Goal: Task Accomplishment & Management: Complete application form

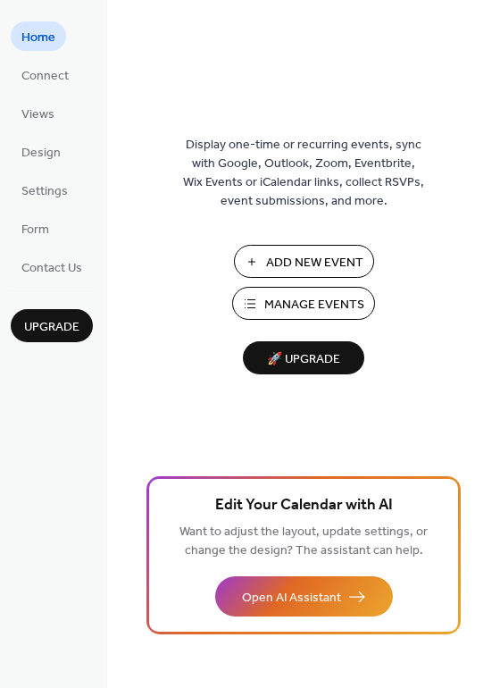
click at [322, 298] on span "Manage Events" at bounding box center [315, 305] width 100 height 19
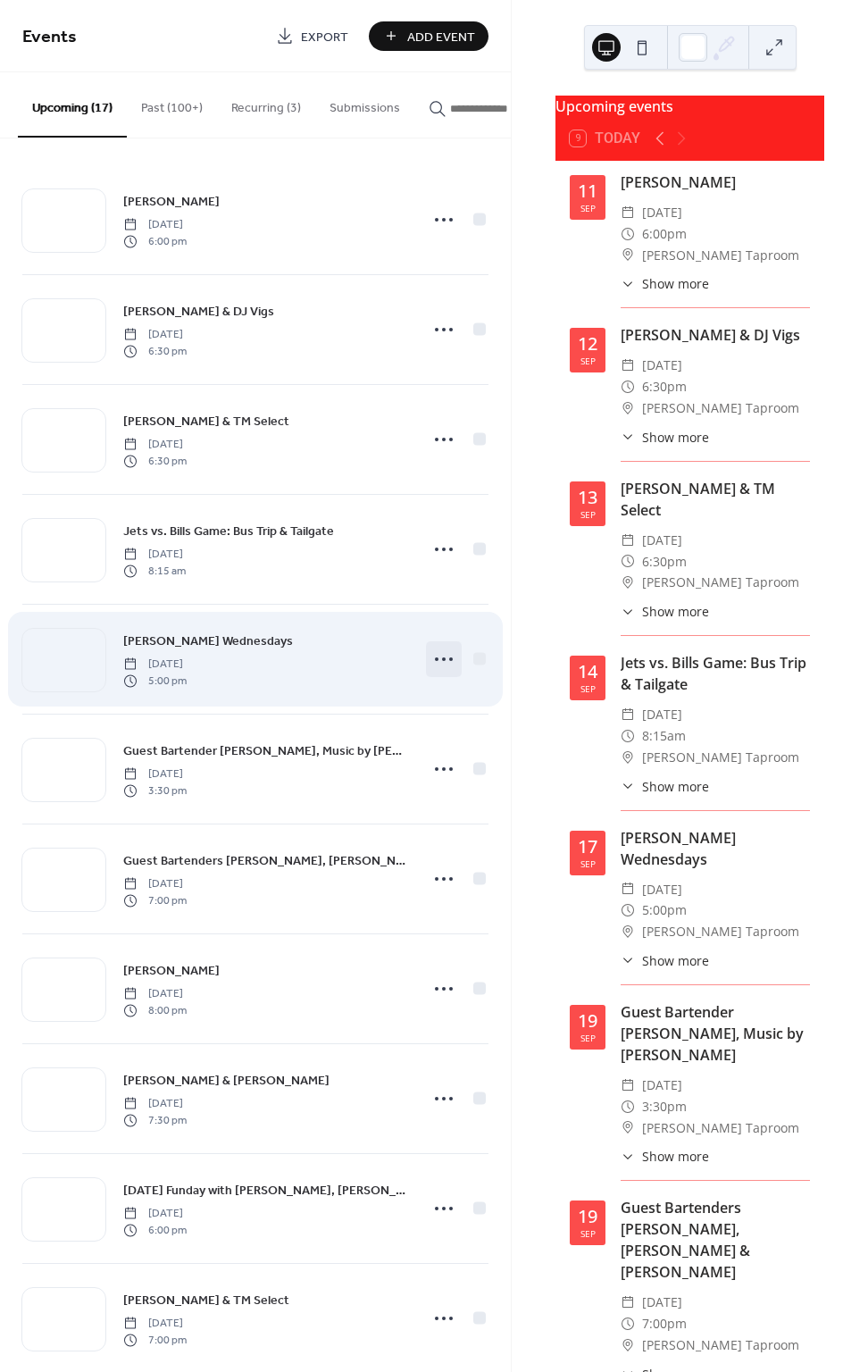
click at [439, 663] on icon at bounding box center [443, 659] width 29 height 29
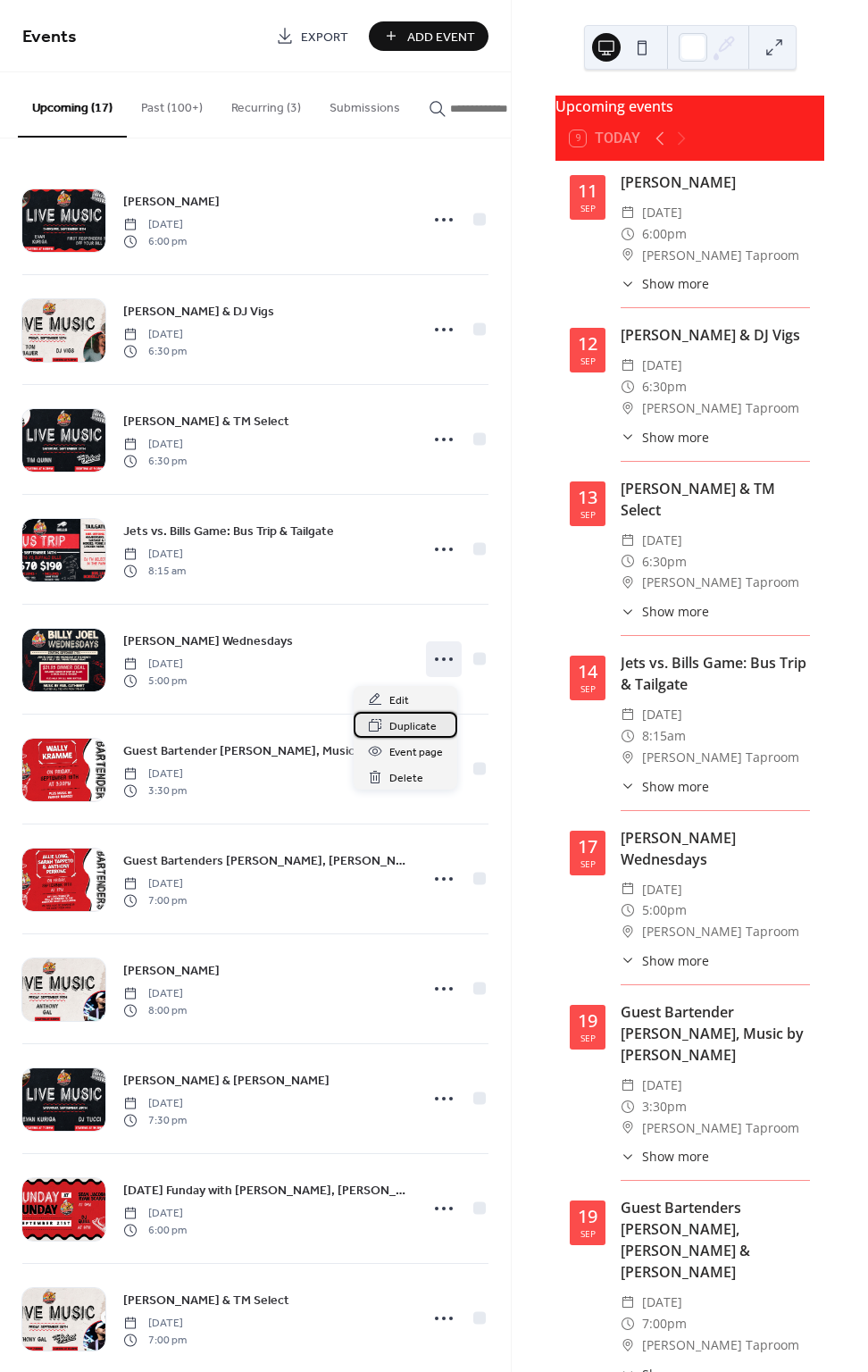
click at [432, 734] on span "Duplicate" at bounding box center [413, 726] width 47 height 19
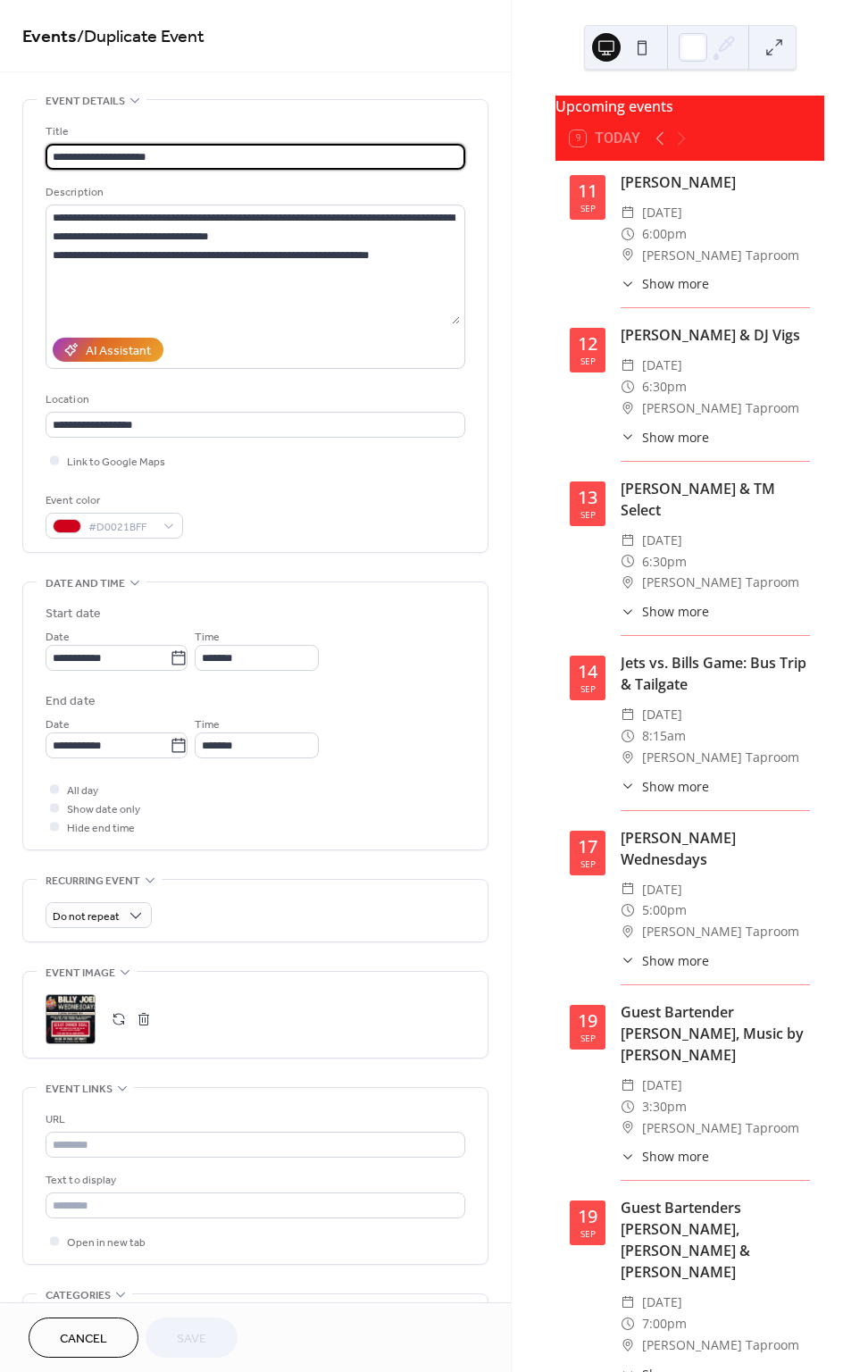
drag, startPoint x: 191, startPoint y: 155, endPoint x: 22, endPoint y: 150, distance: 169.1
click at [23, 150] on div "**********" at bounding box center [255, 326] width 464 height 452
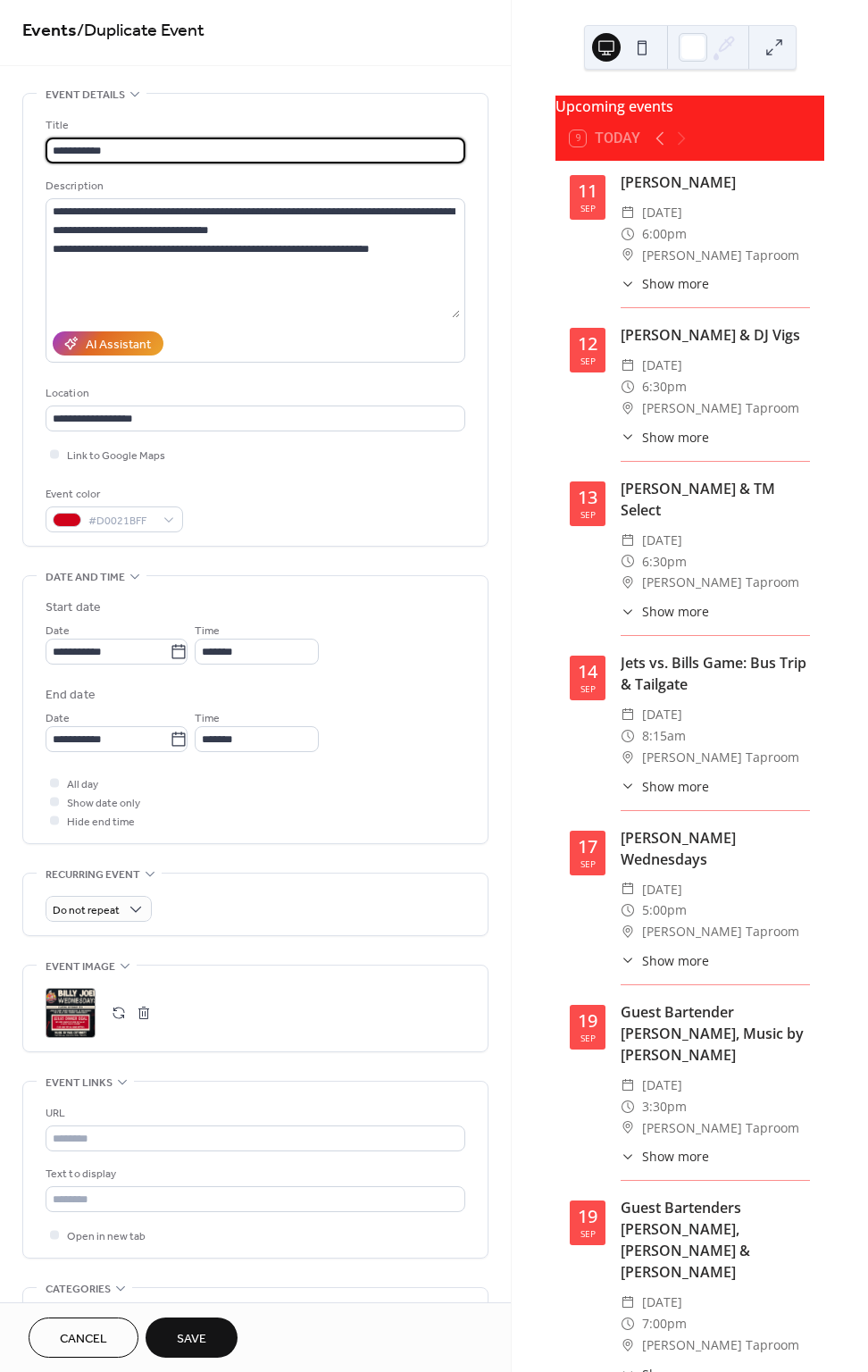
type input "**********"
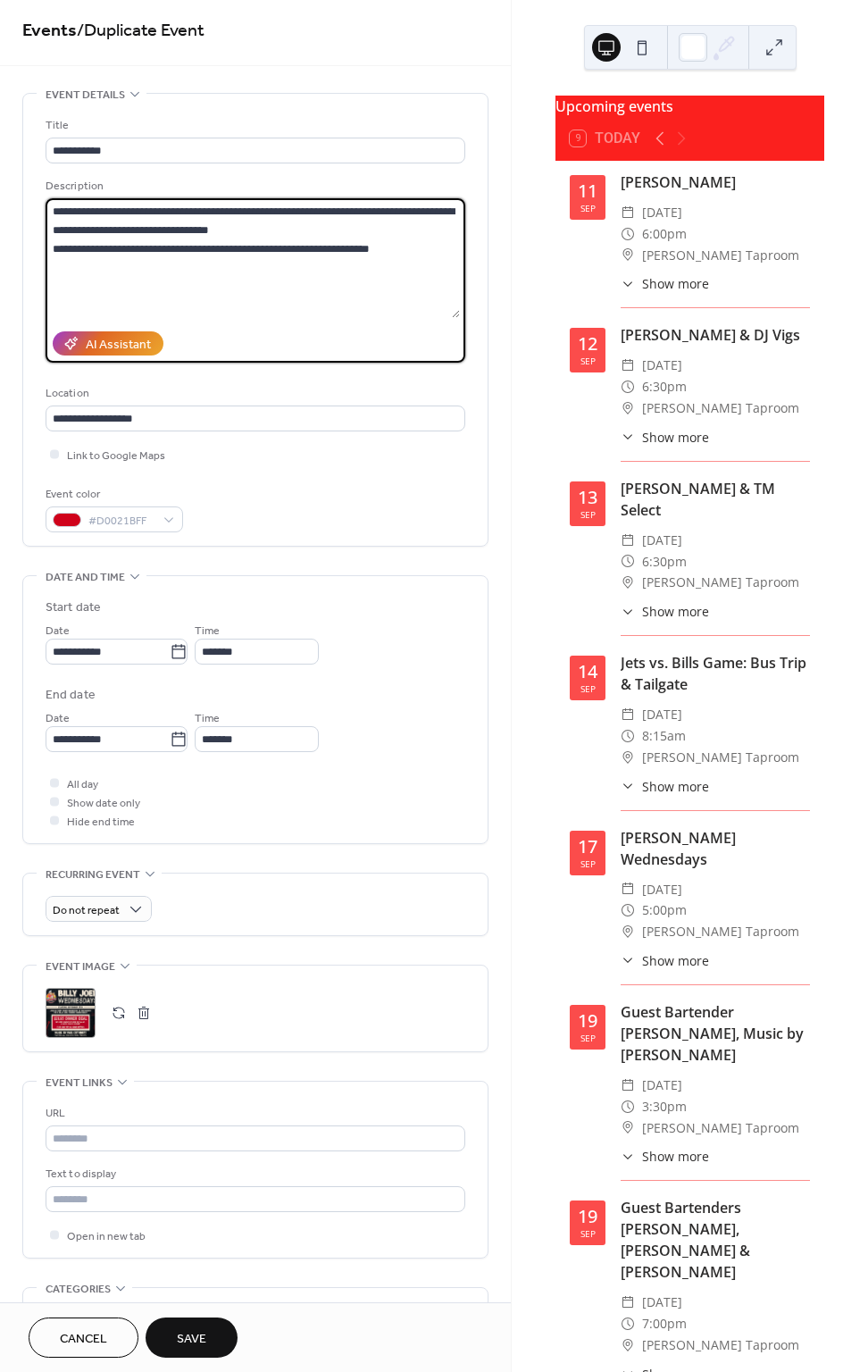
paste textarea
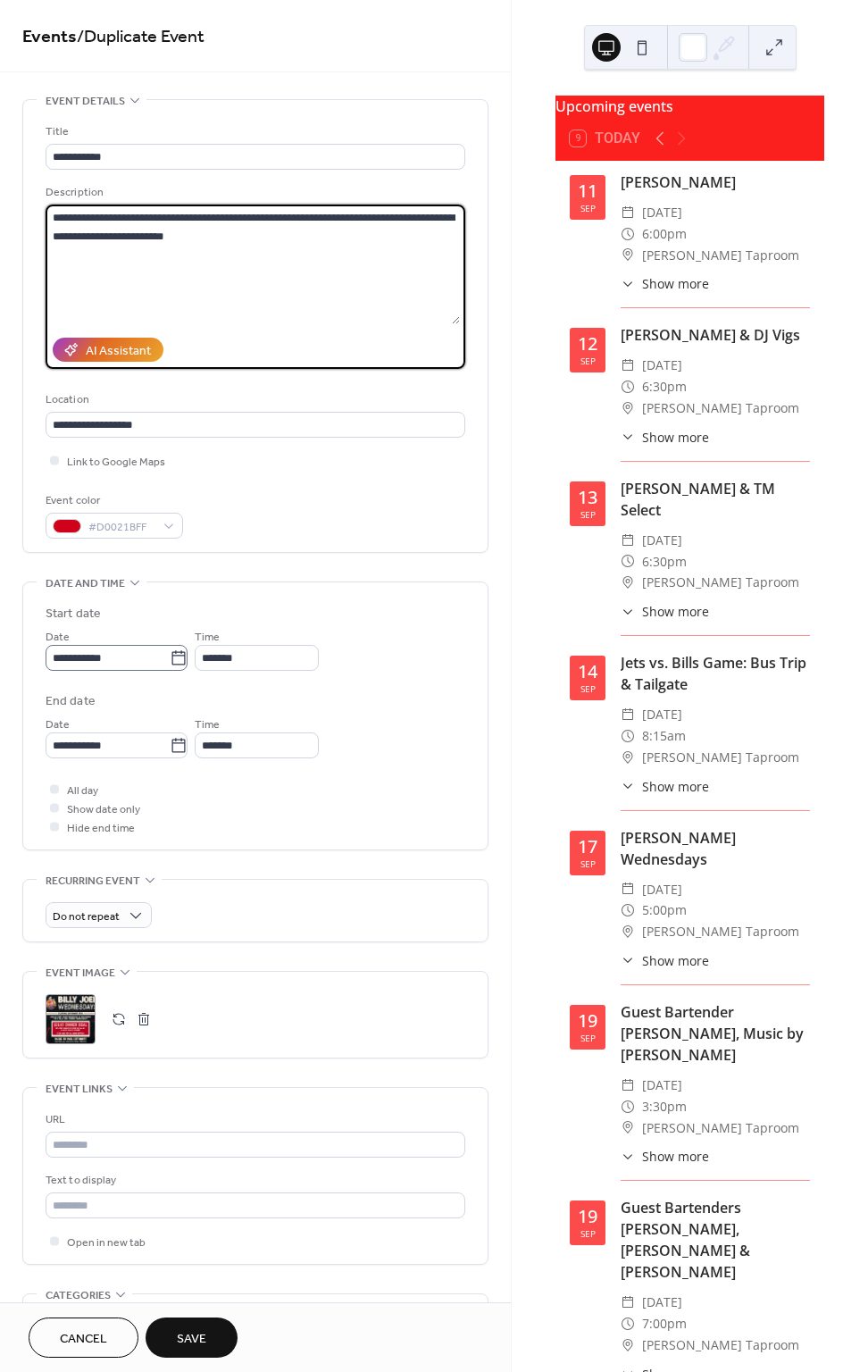
type textarea "**********"
click at [58, 654] on input "**********" at bounding box center [108, 658] width 124 height 26
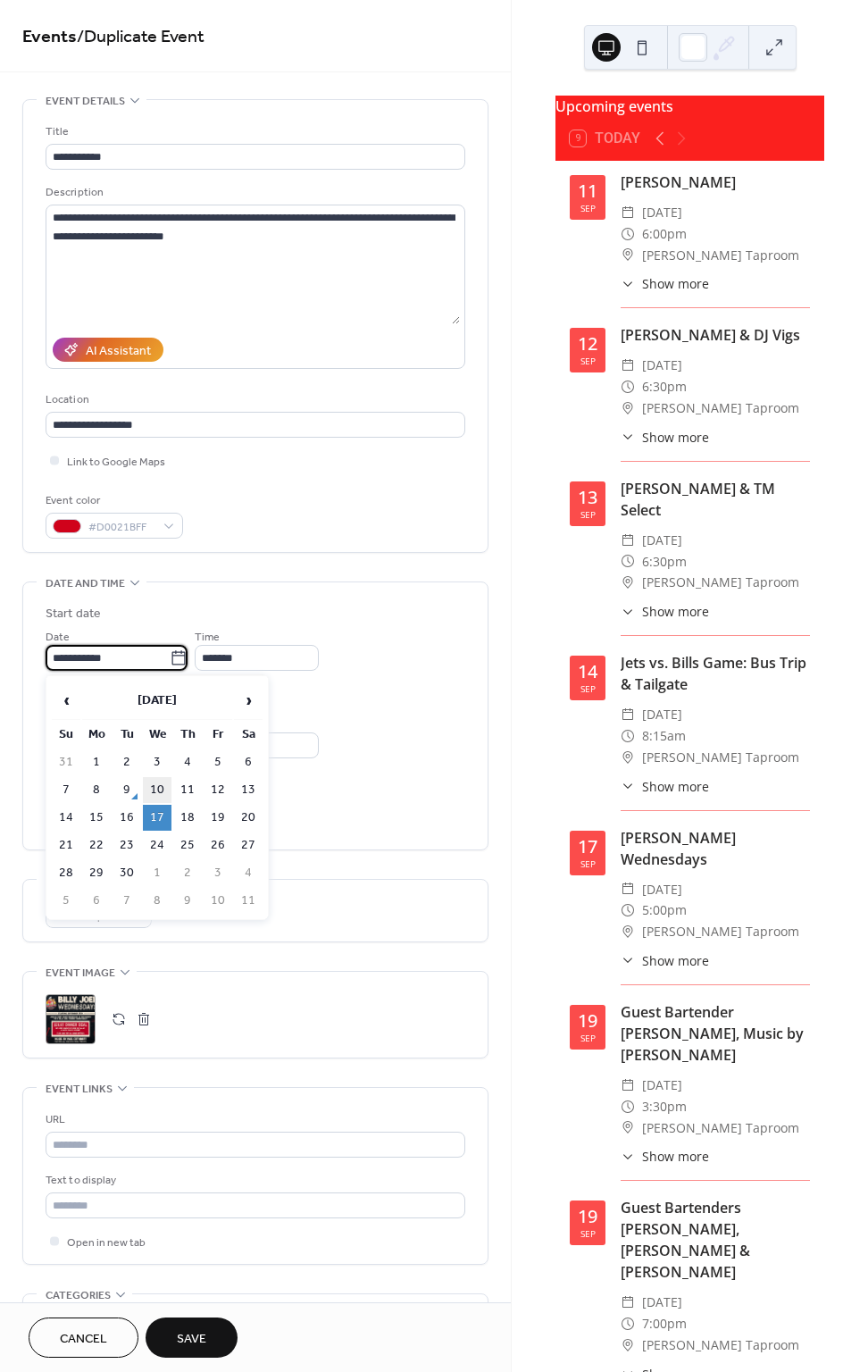
click at [168, 791] on td "10" at bounding box center [157, 790] width 29 height 26
type input "**********"
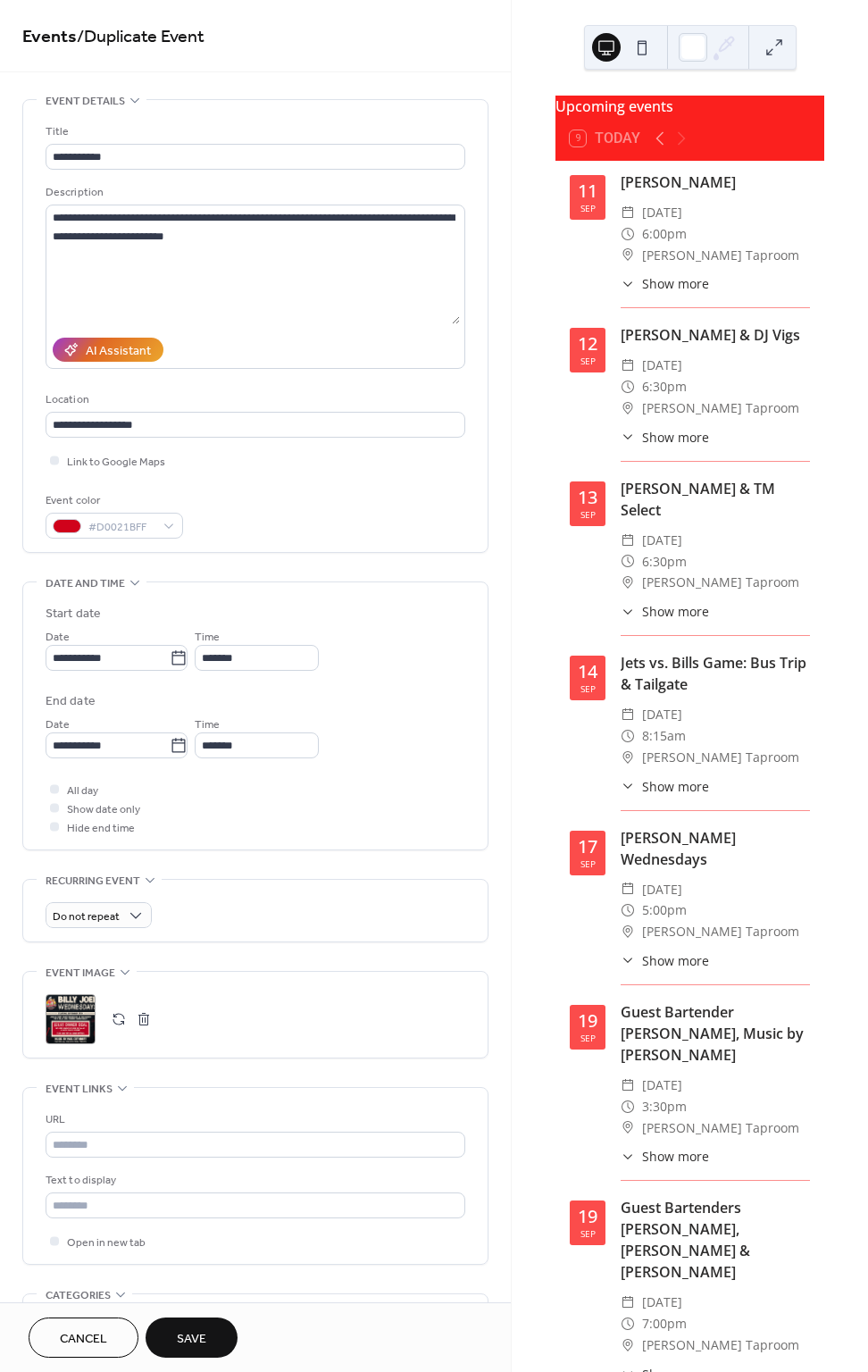
drag, startPoint x: 139, startPoint y: 1021, endPoint x: 108, endPoint y: 1029, distance: 32.0
click at [139, 1021] on button "button" at bounding box center [143, 1018] width 25 height 25
click at [64, 1032] on icon at bounding box center [70, 1018] width 29 height 29
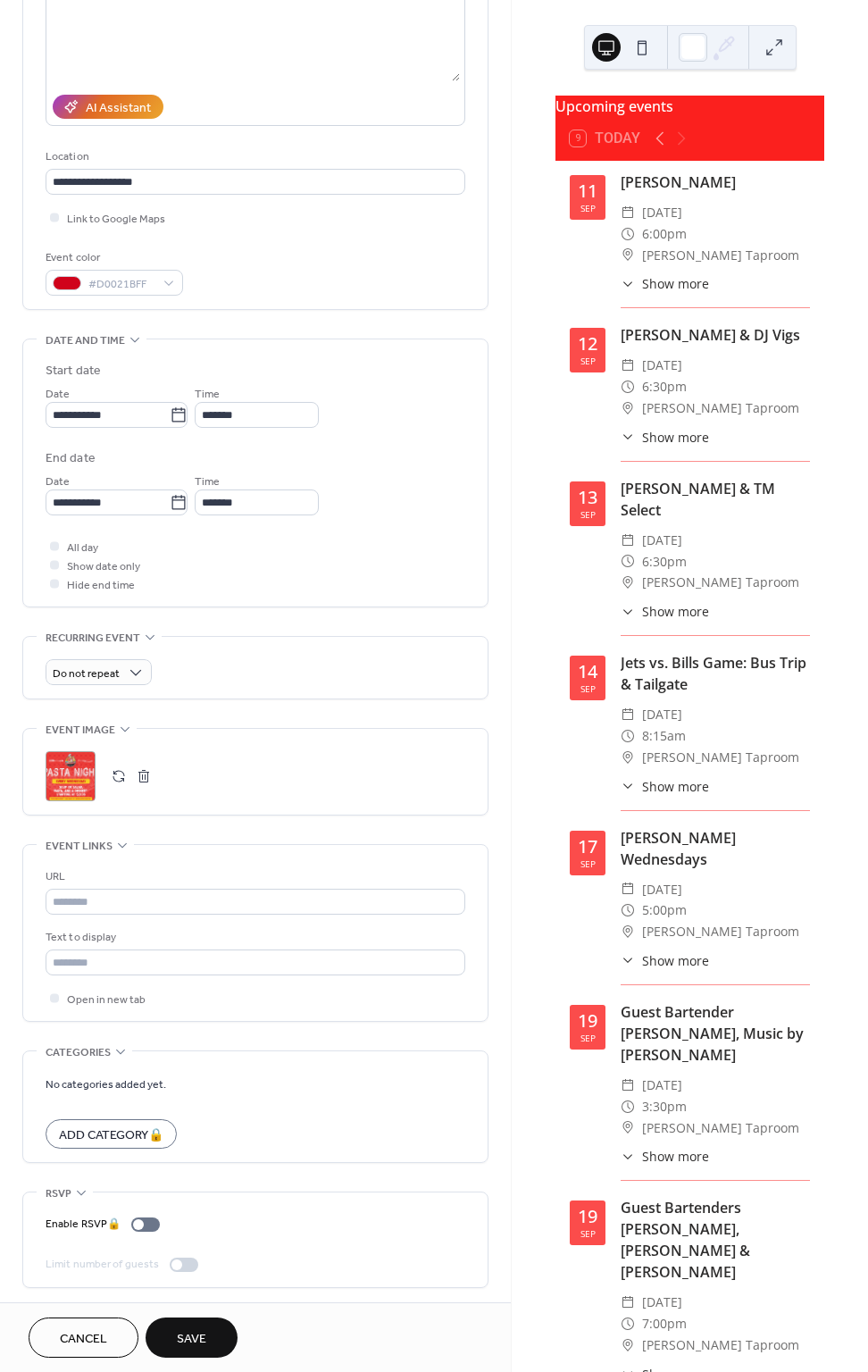
scroll to position [247, 0]
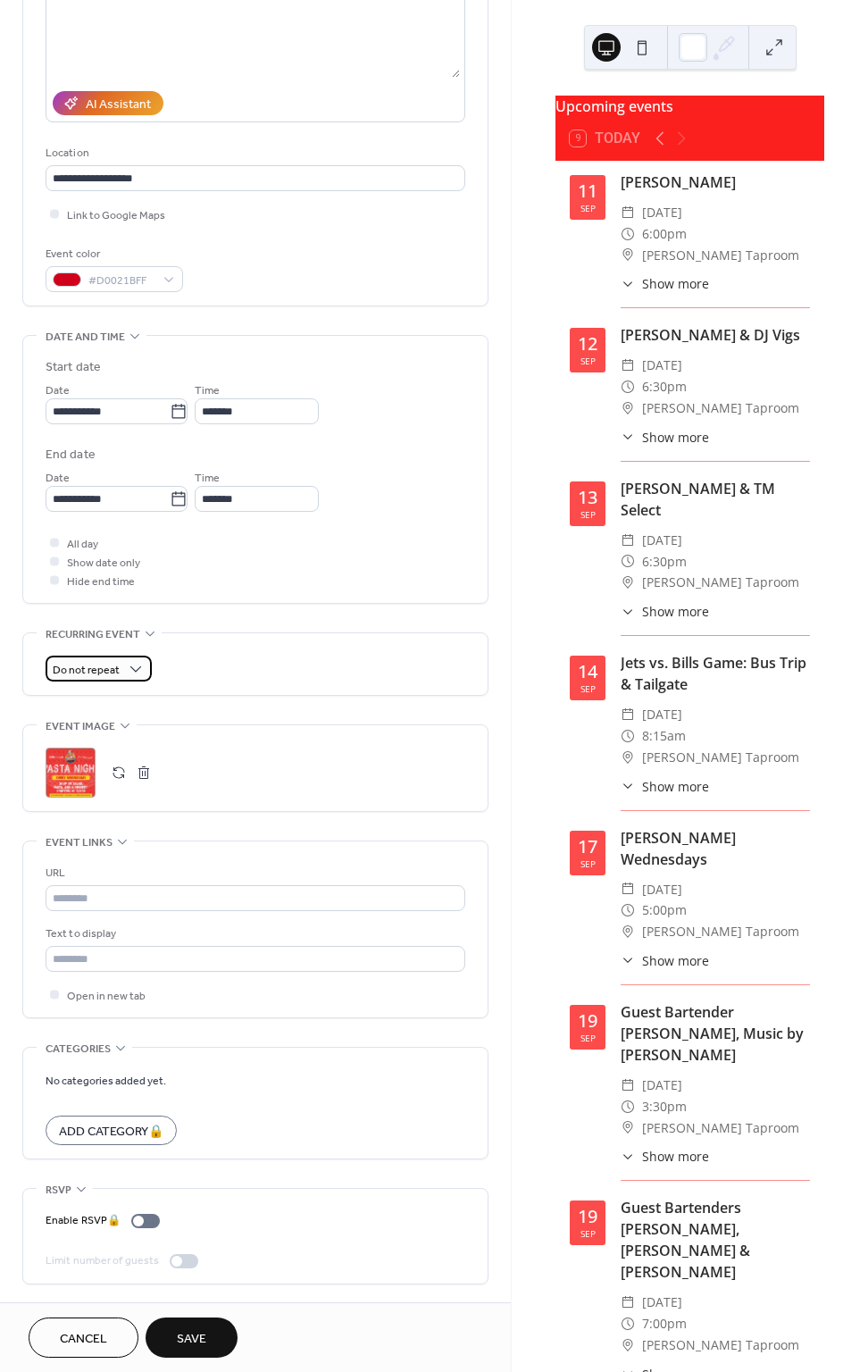
click at [102, 677] on span "Do not repeat" at bounding box center [86, 670] width 67 height 21
click at [85, 775] on span "Weekly" at bounding box center [79, 769] width 39 height 19
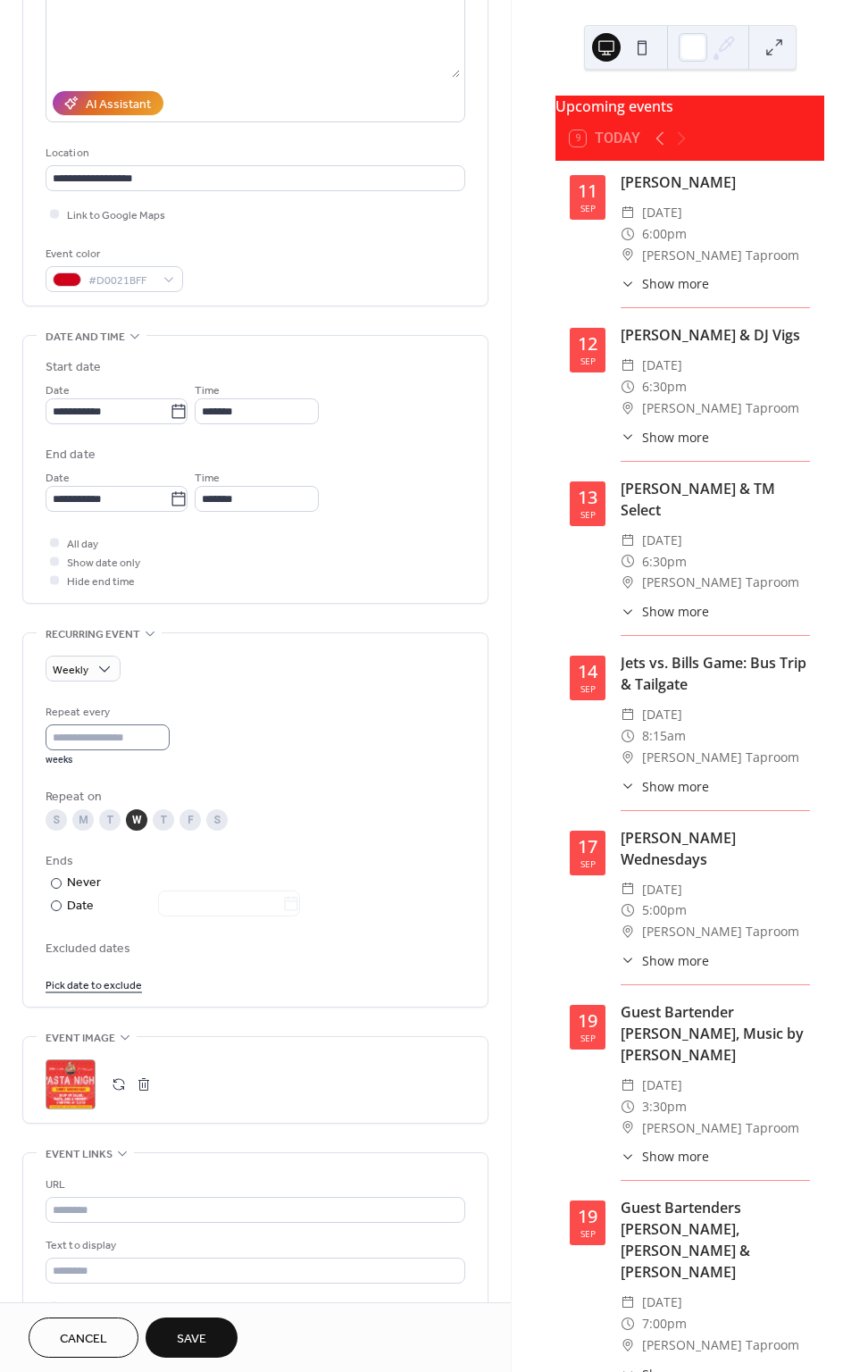
scroll to position [241, 0]
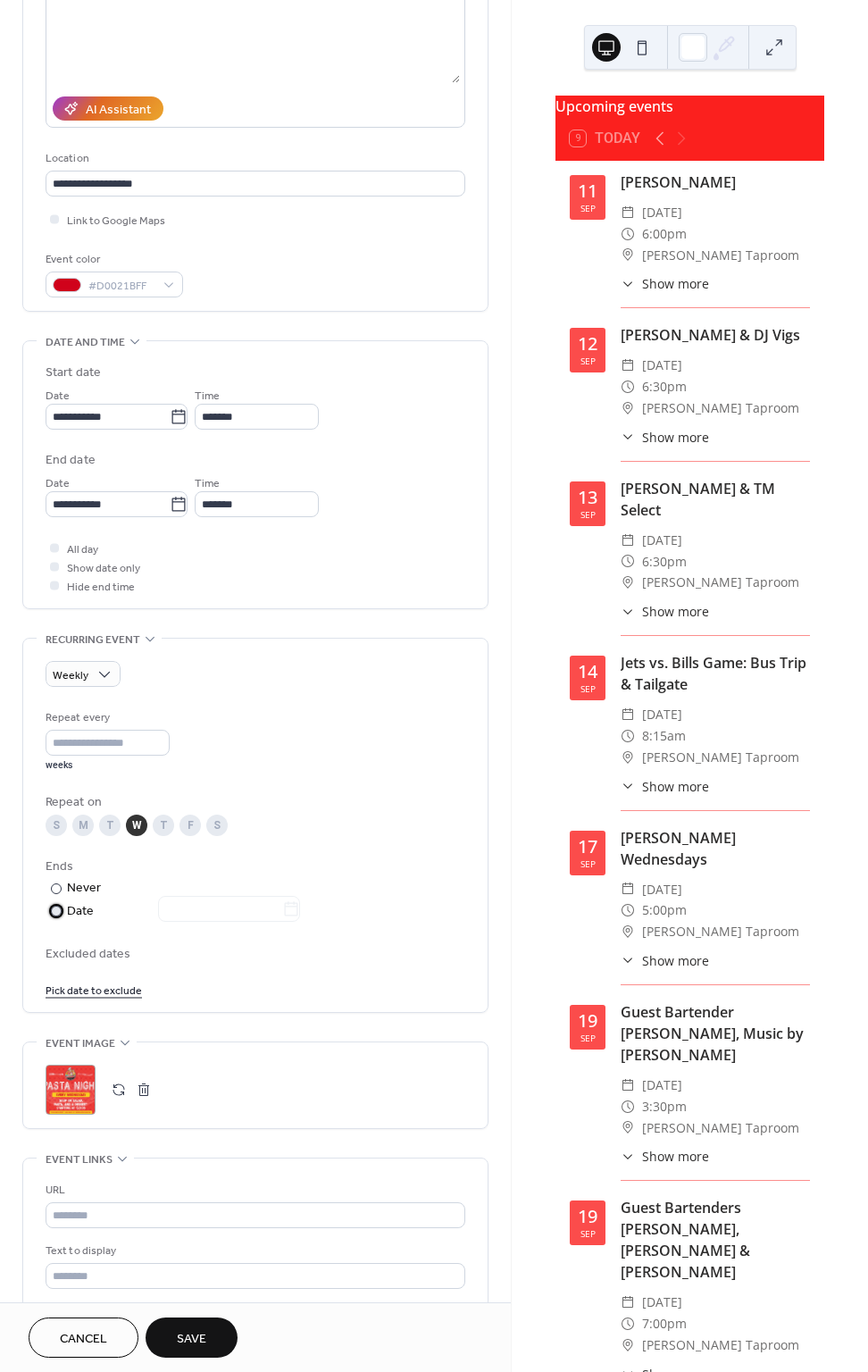
click at [57, 909] on div at bounding box center [56, 910] width 11 height 11
click at [291, 909] on icon at bounding box center [291, 909] width 18 height 18
click at [282, 909] on input "text" at bounding box center [220, 908] width 124 height 26
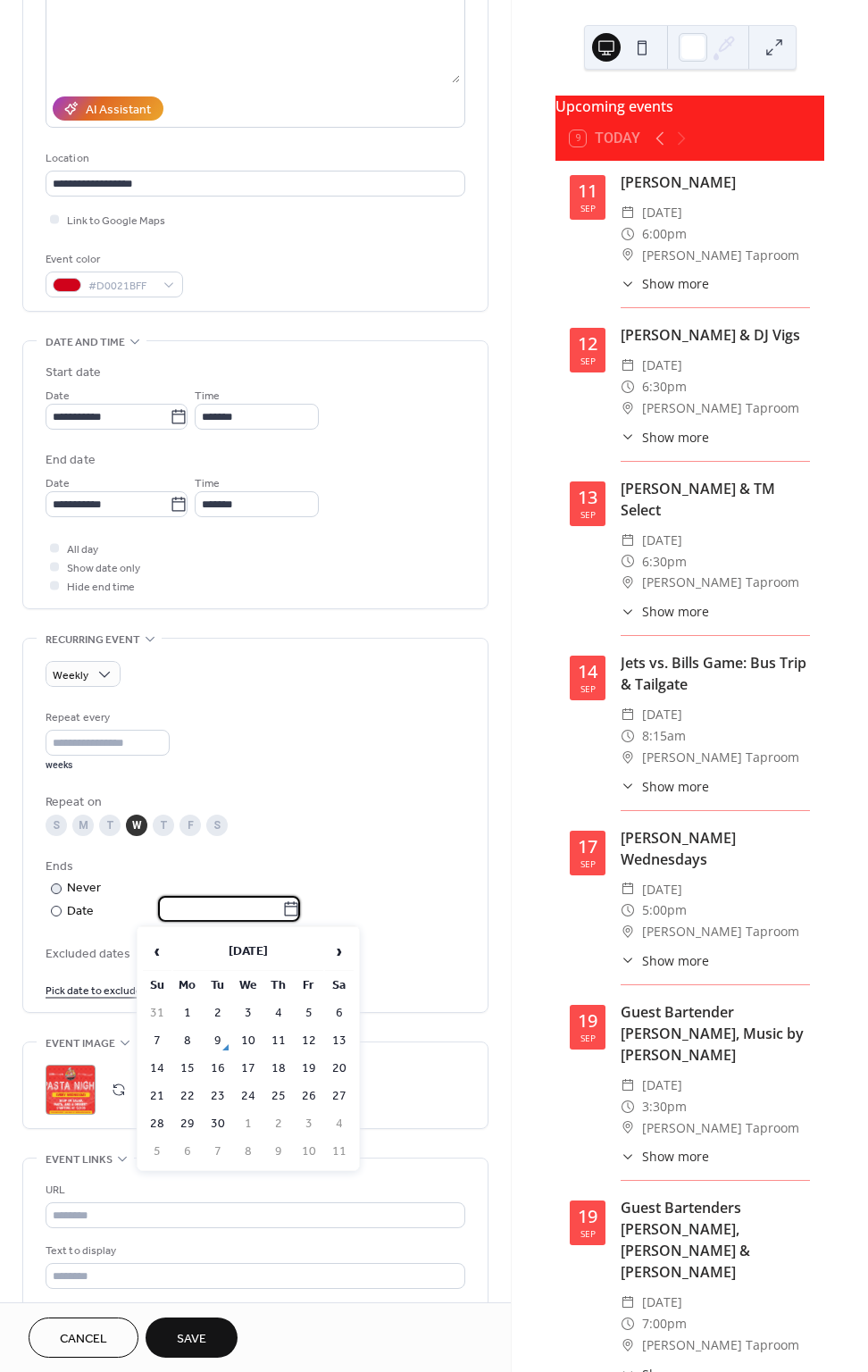
scroll to position [236, 0]
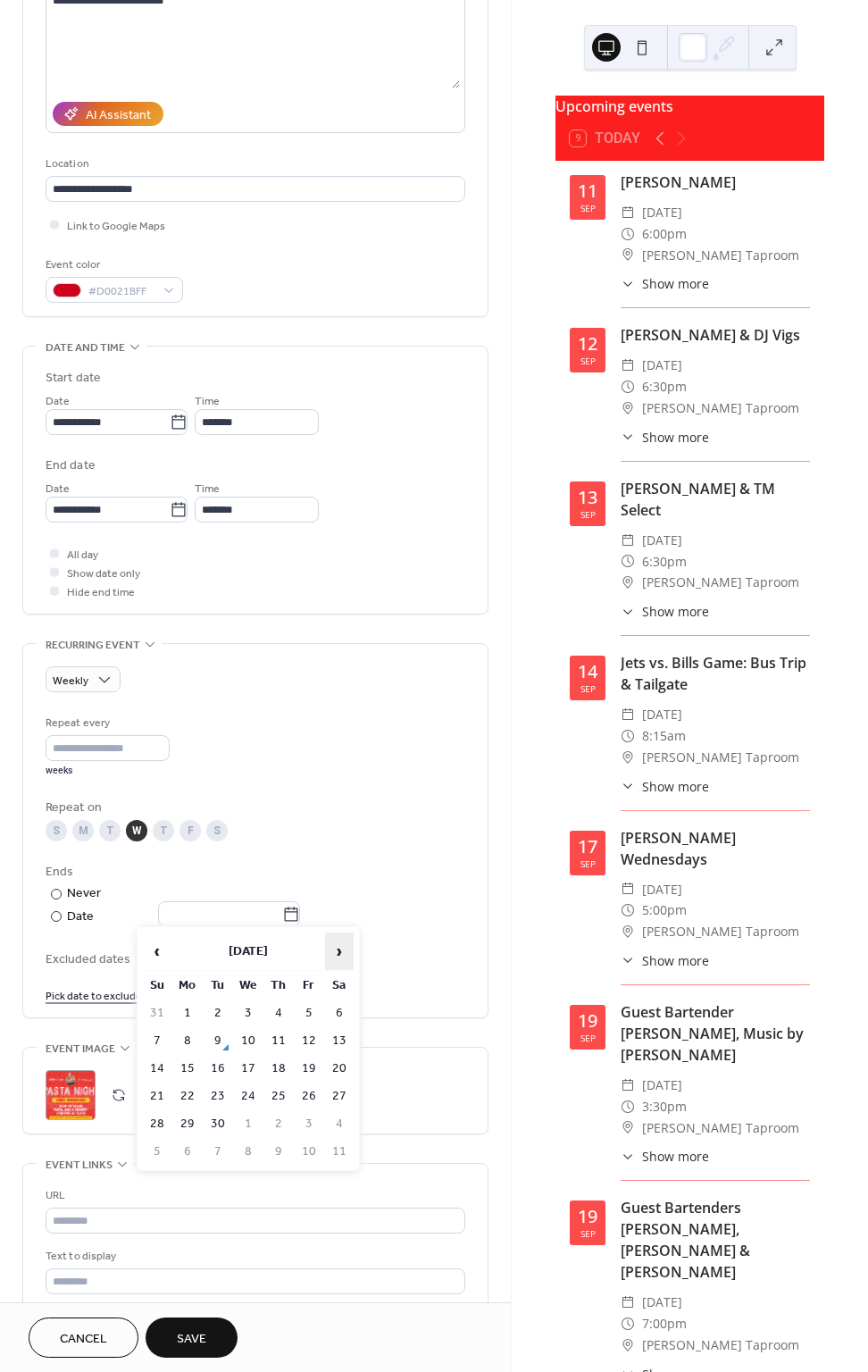
click at [336, 941] on span "›" at bounding box center [339, 951] width 27 height 36
click at [340, 957] on span "›" at bounding box center [339, 951] width 27 height 36
click at [251, 1119] on td "31" at bounding box center [248, 1124] width 29 height 26
type input "**********"
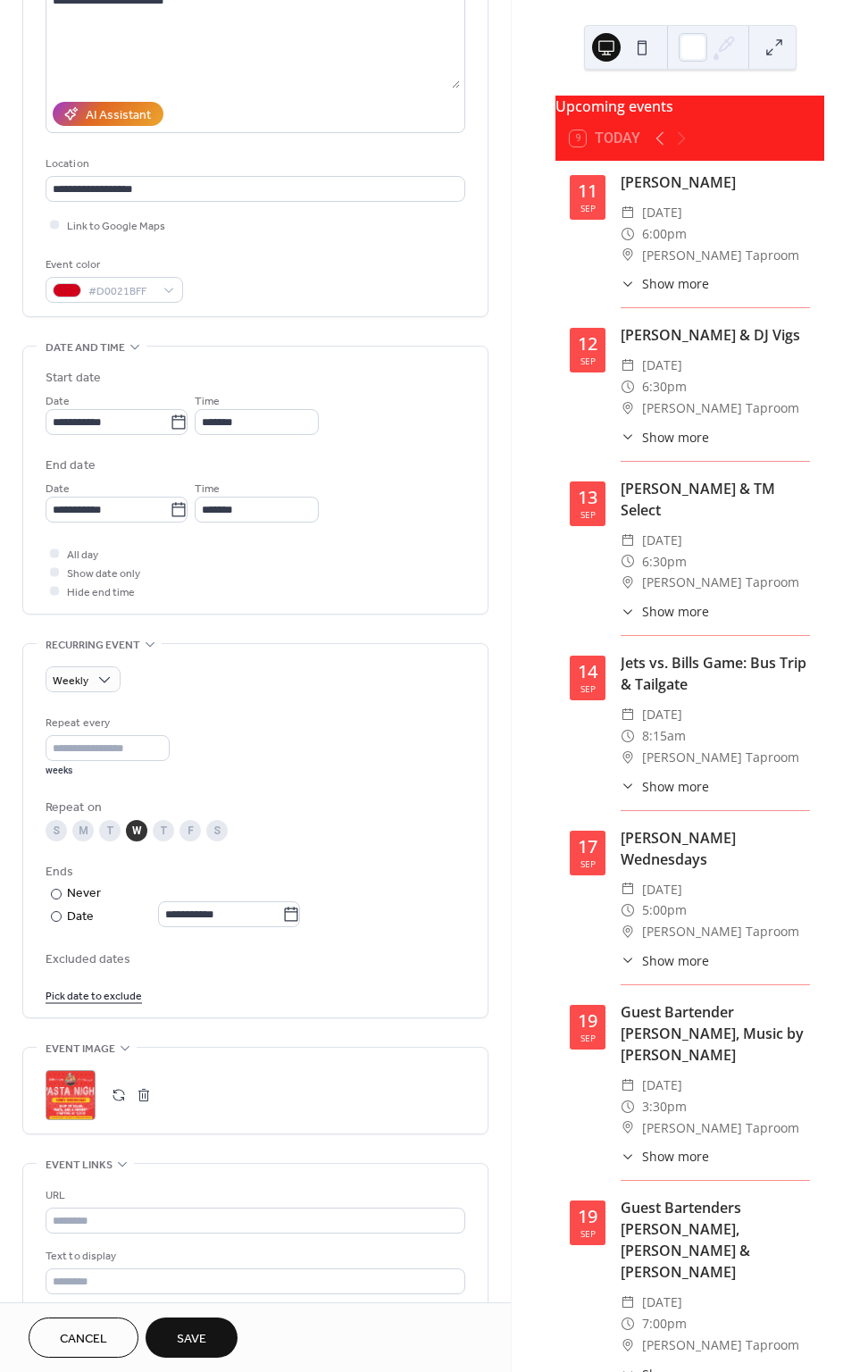
click at [77, 959] on span "Excluded dates" at bounding box center [256, 959] width 420 height 19
click at [78, 994] on link "Pick date to exclude" at bounding box center [94, 994] width 97 height 19
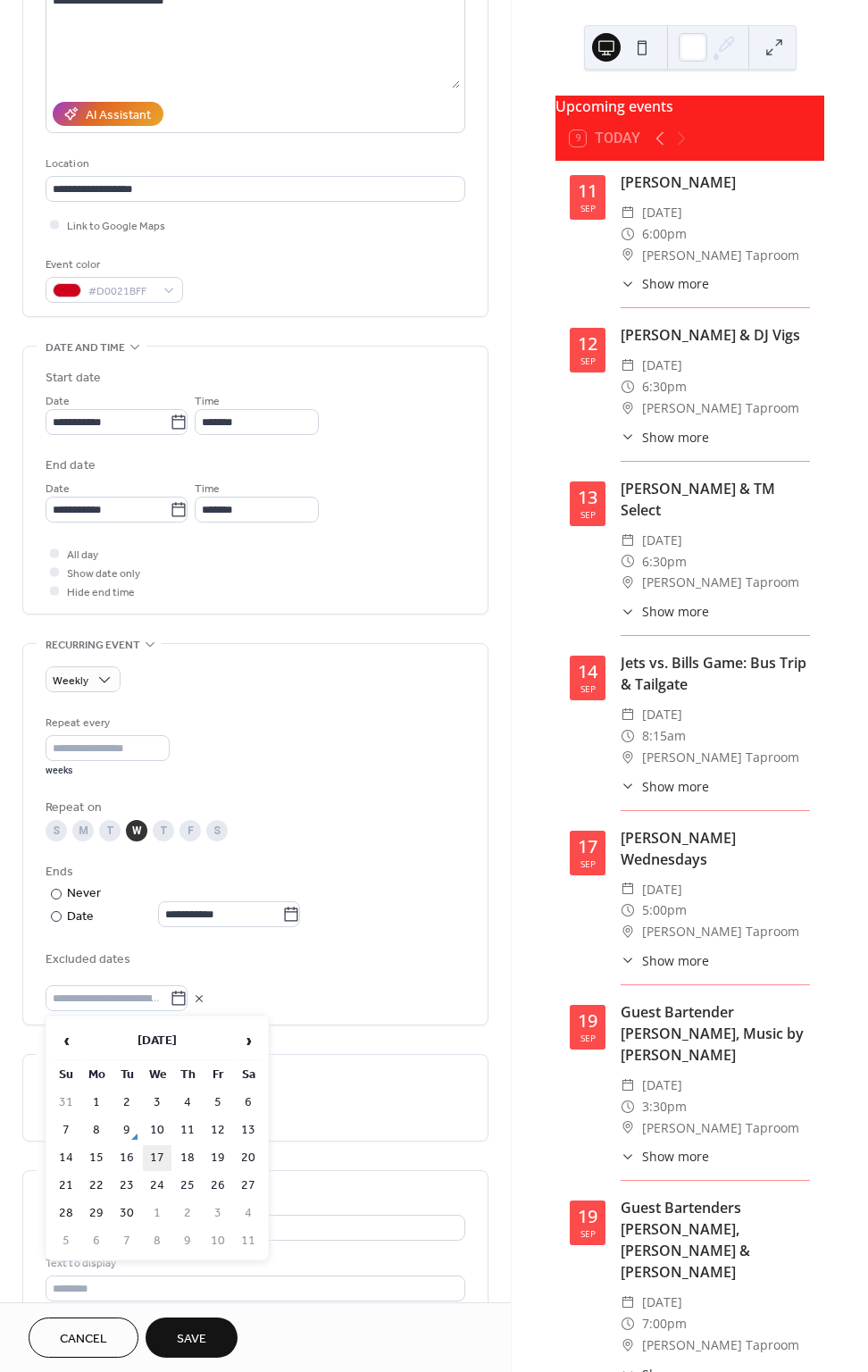
click at [163, 1146] on td "17" at bounding box center [157, 1158] width 29 height 26
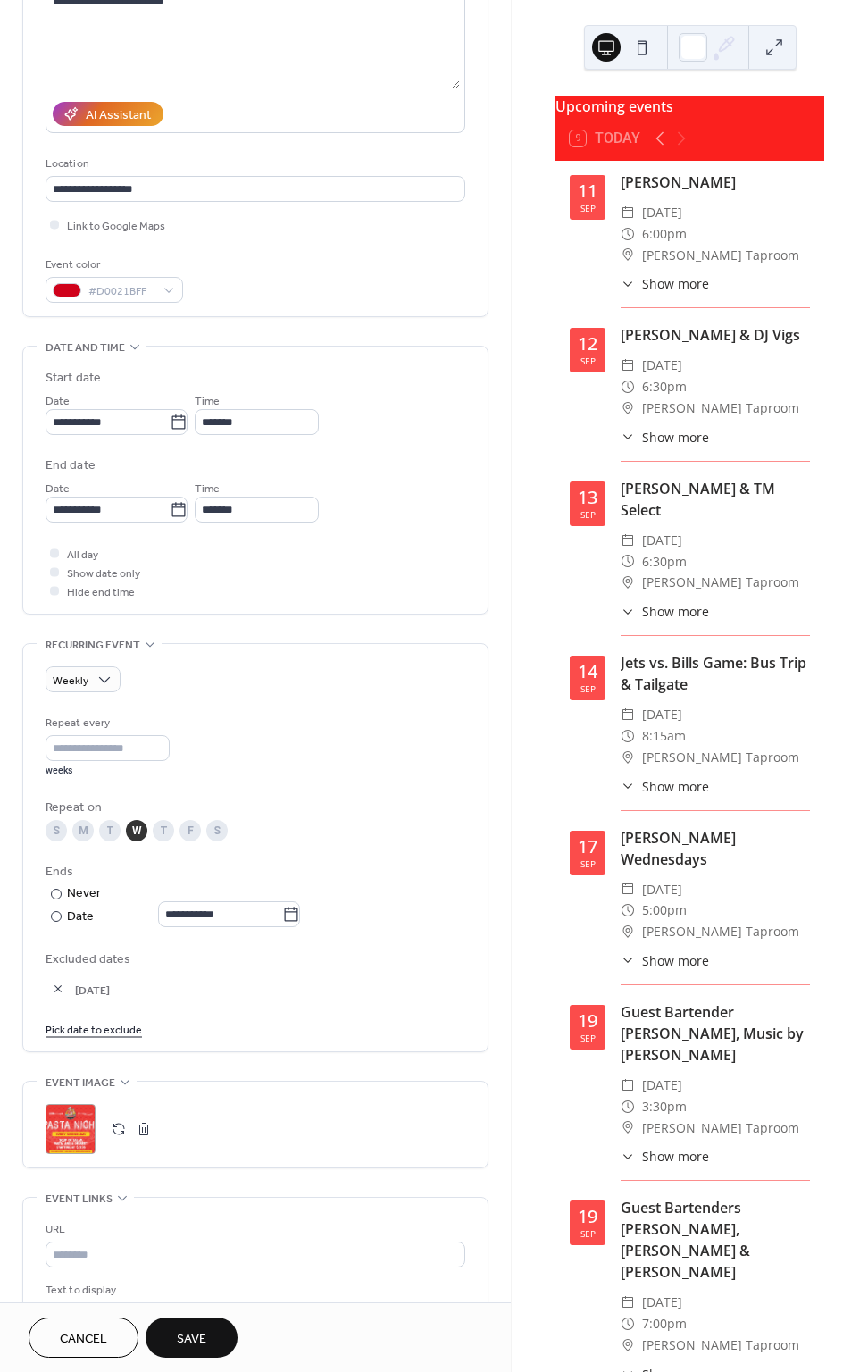
click at [80, 961] on span "Excluded dates" at bounding box center [256, 959] width 420 height 19
click at [80, 1032] on link "Pick date to exclude" at bounding box center [94, 1028] width 97 height 19
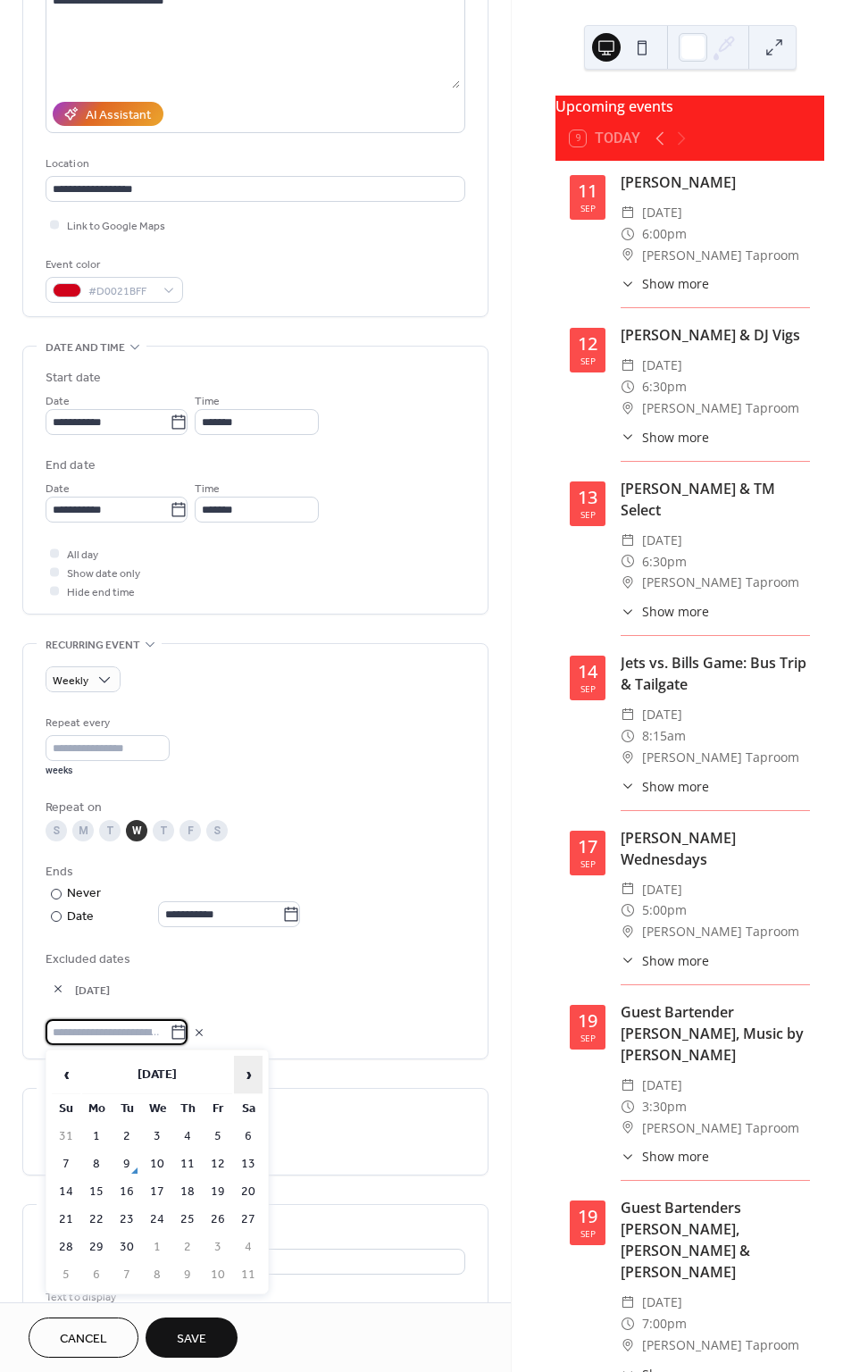
click at [241, 1070] on span "›" at bounding box center [248, 1074] width 27 height 36
click at [153, 1188] on td "15" at bounding box center [157, 1192] width 29 height 26
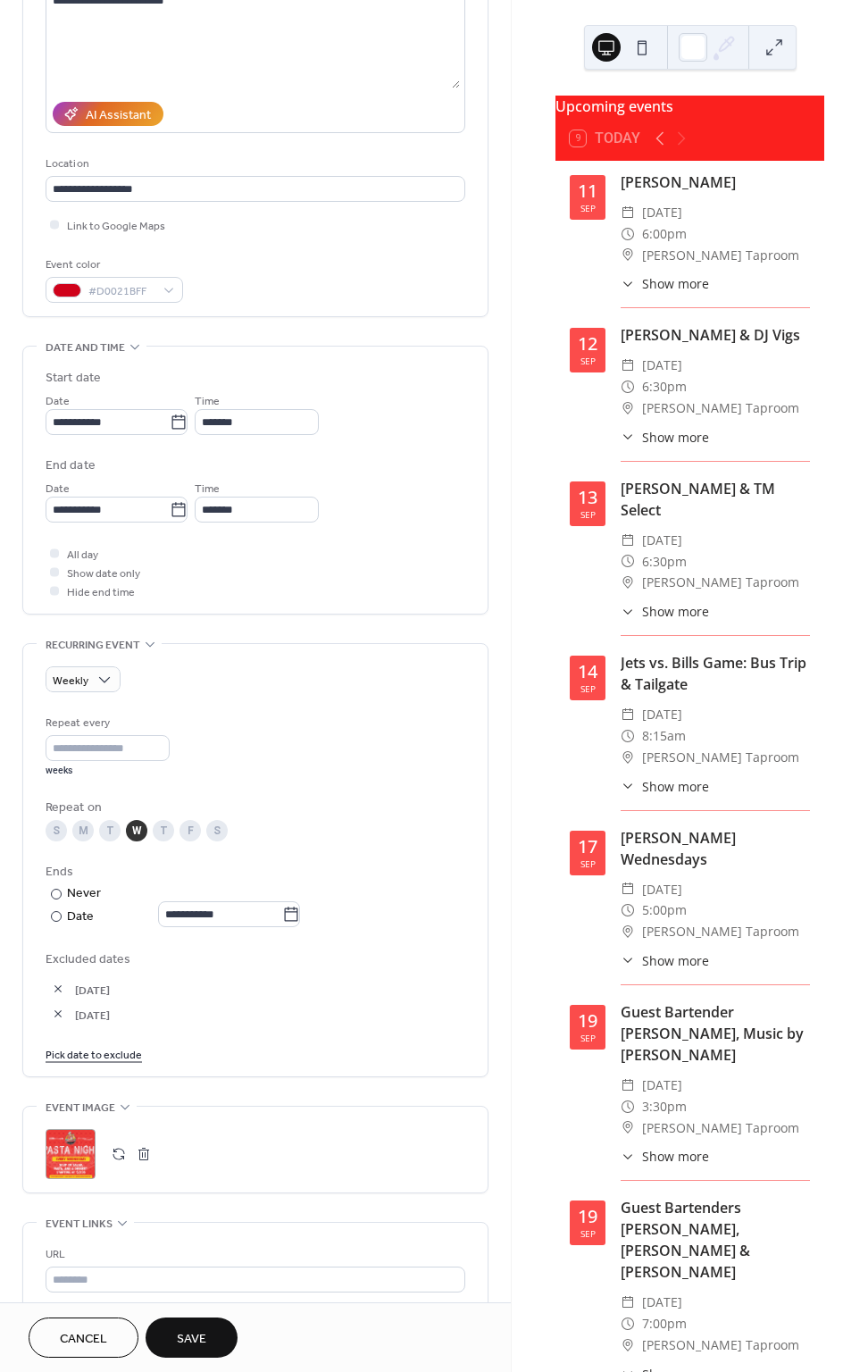
click at [81, 1056] on link "Pick date to exclude" at bounding box center [94, 1053] width 97 height 19
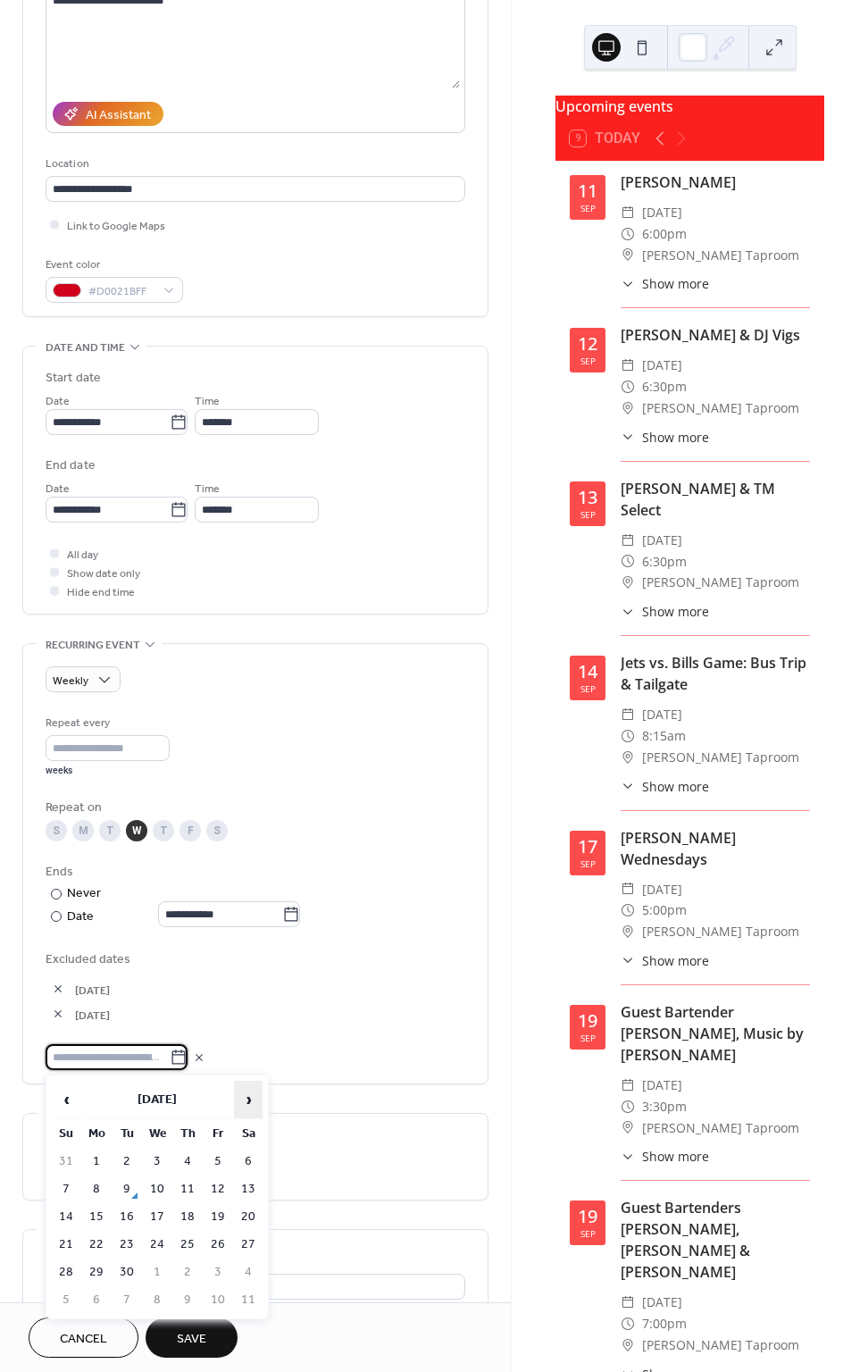
click at [246, 1096] on span "›" at bounding box center [248, 1099] width 27 height 36
click at [243, 1105] on span "›" at bounding box center [248, 1099] width 27 height 36
click at [155, 1234] on td "19" at bounding box center [157, 1244] width 29 height 26
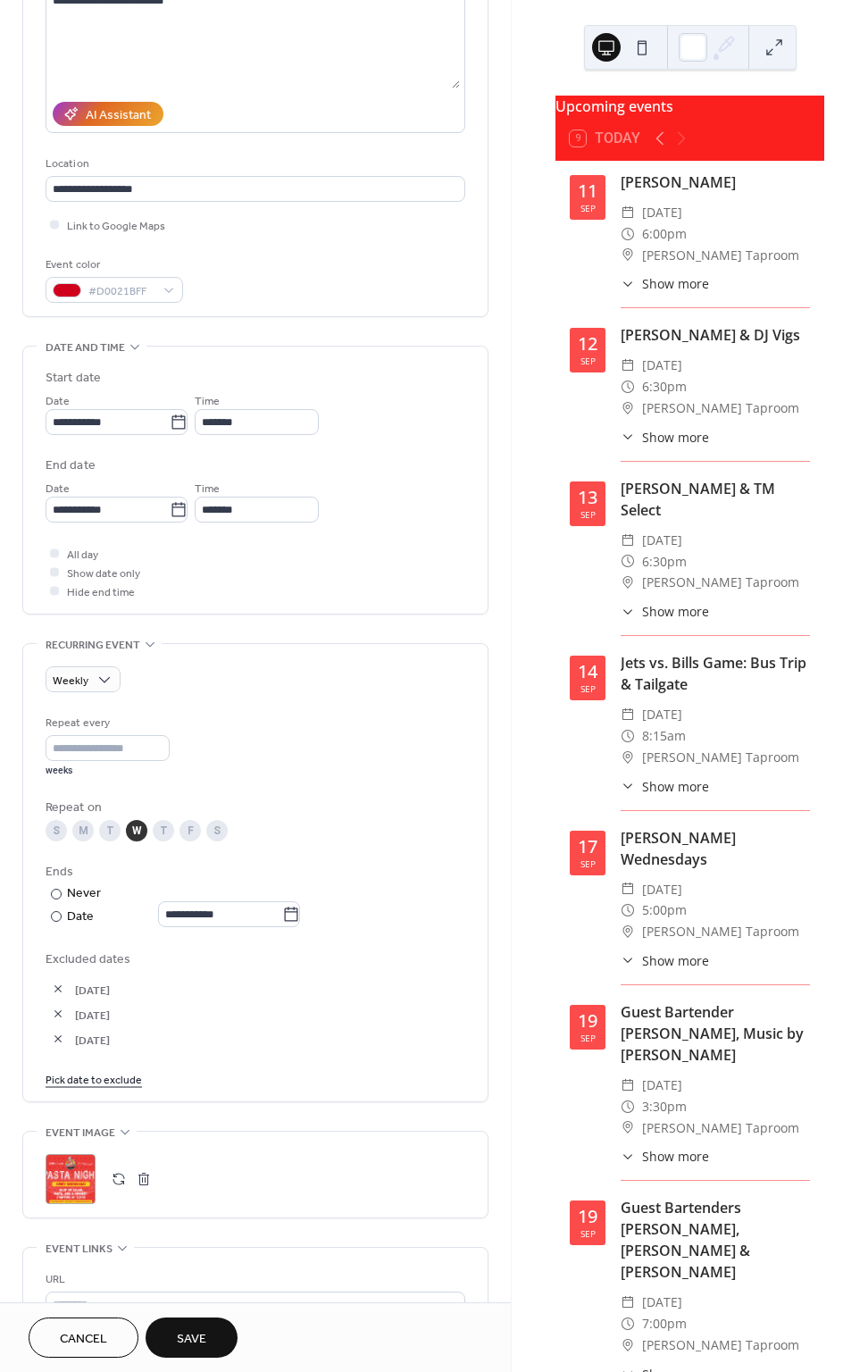
click at [86, 1080] on link "Pick date to exclude" at bounding box center [94, 1078] width 97 height 19
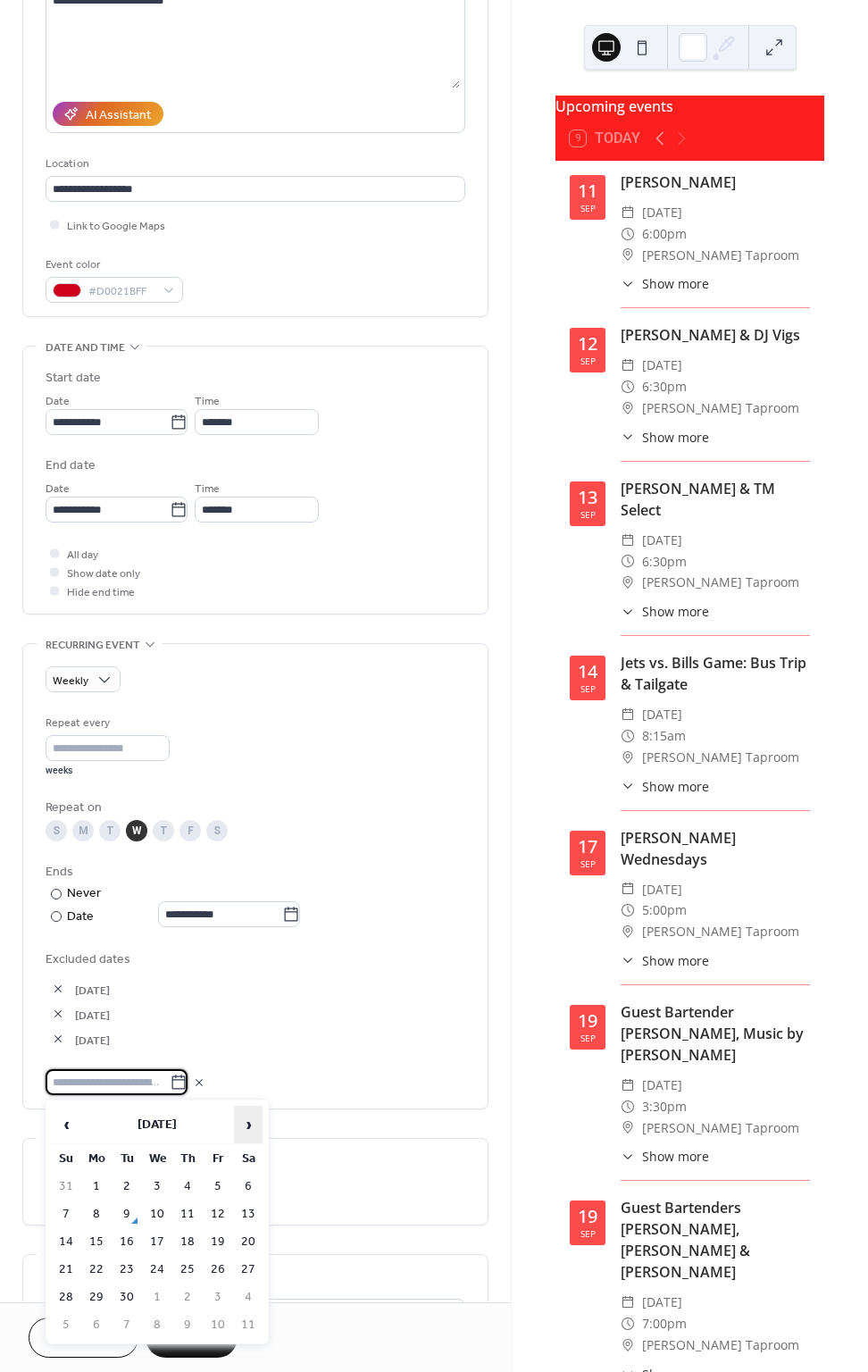
click at [246, 1117] on span "›" at bounding box center [248, 1124] width 27 height 36
click at [240, 1123] on span "›" at bounding box center [248, 1124] width 27 height 36
click at [162, 1235] on td "17" at bounding box center [157, 1242] width 29 height 26
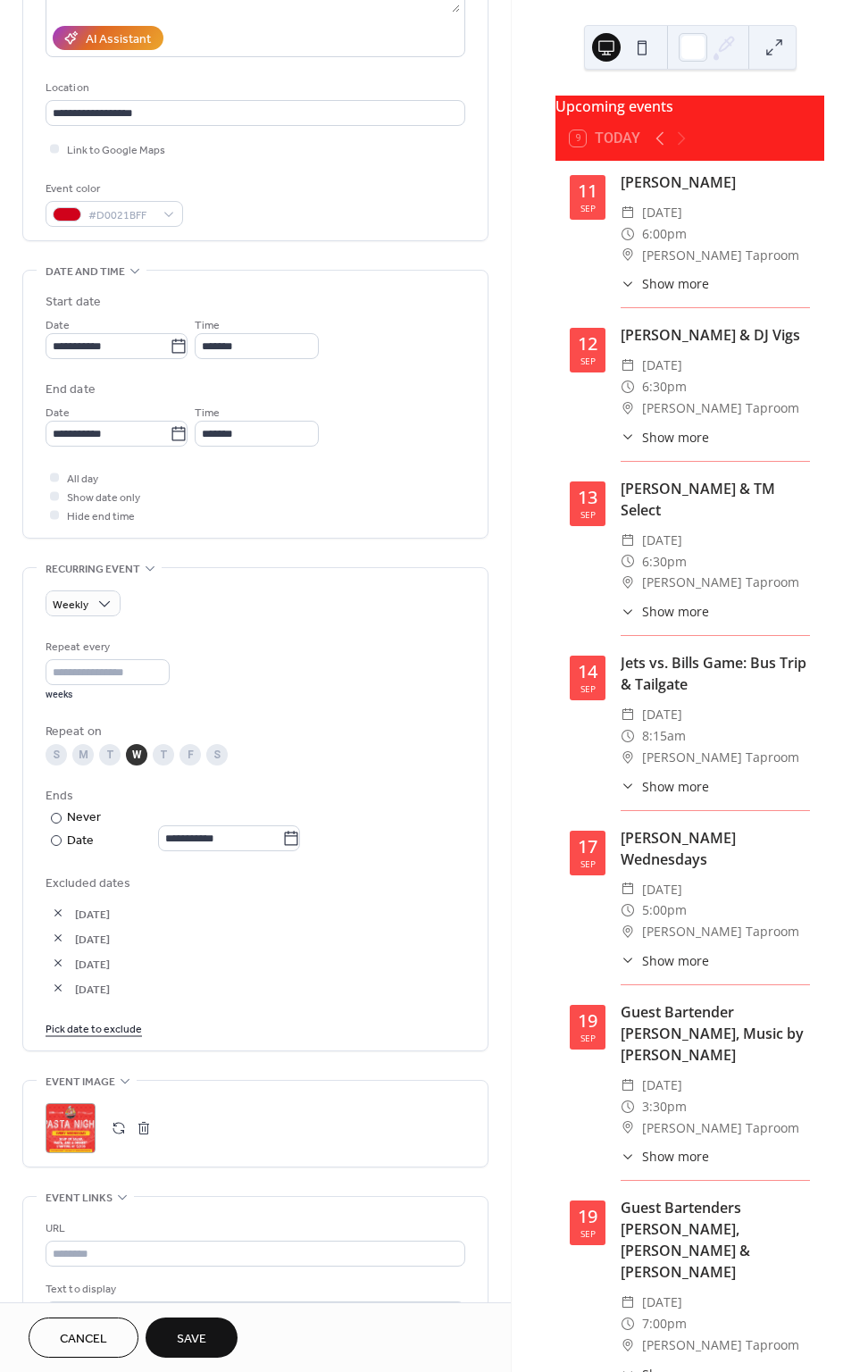
scroll to position [360, 0]
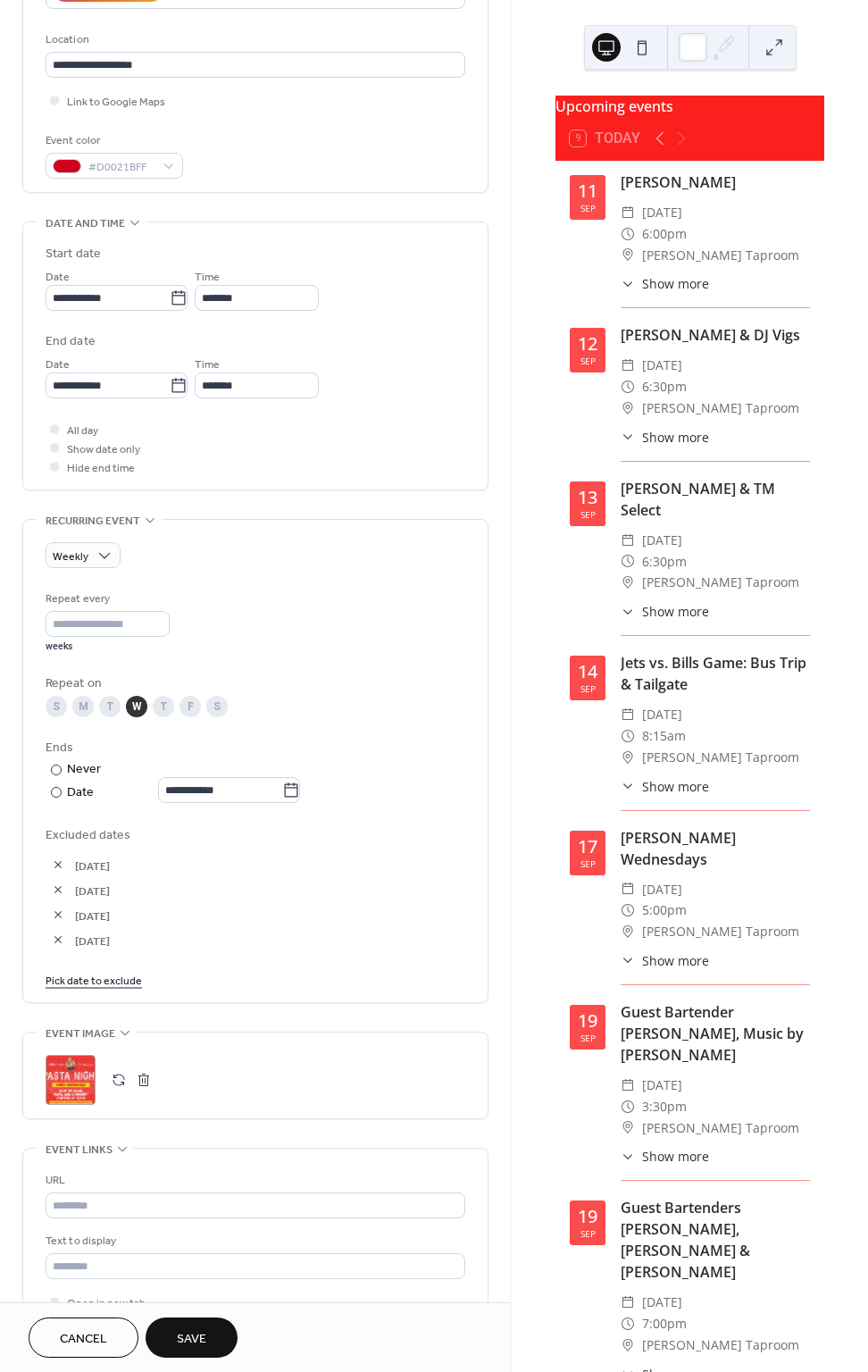
click at [193, 1340] on span "Save" at bounding box center [191, 1339] width 29 height 19
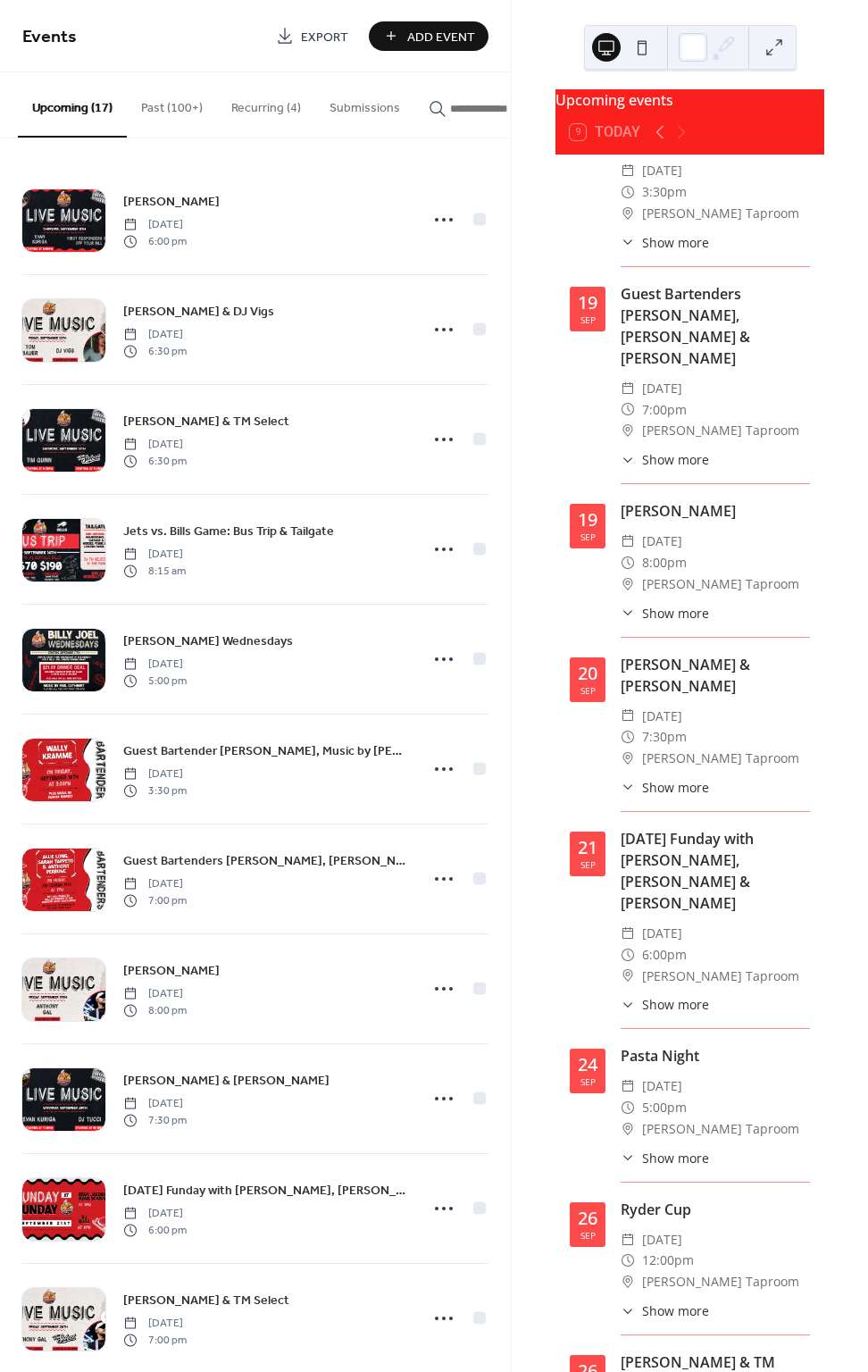
scroll to position [1136, 0]
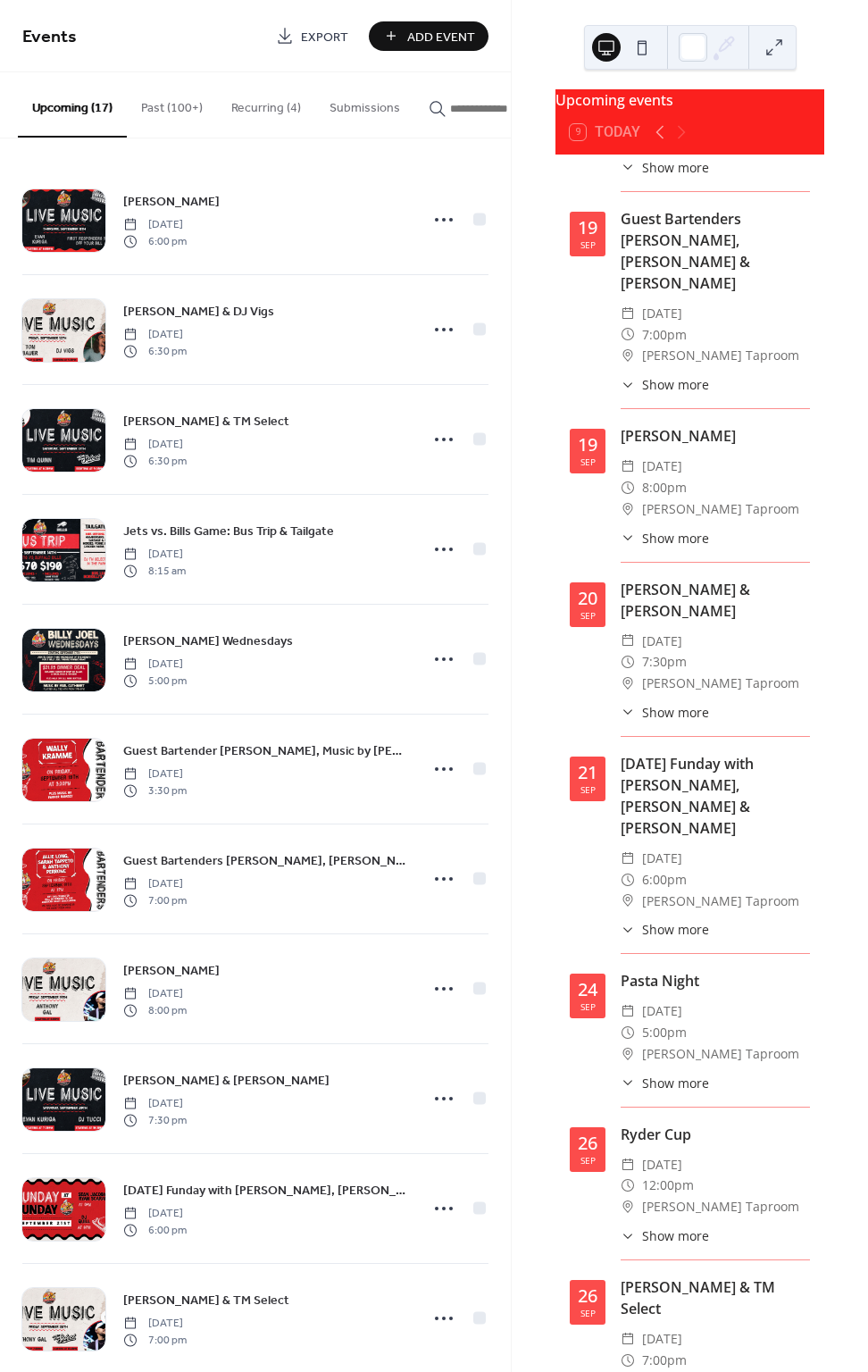
click at [273, 106] on button "Recurring (4)" at bounding box center [266, 103] width 98 height 63
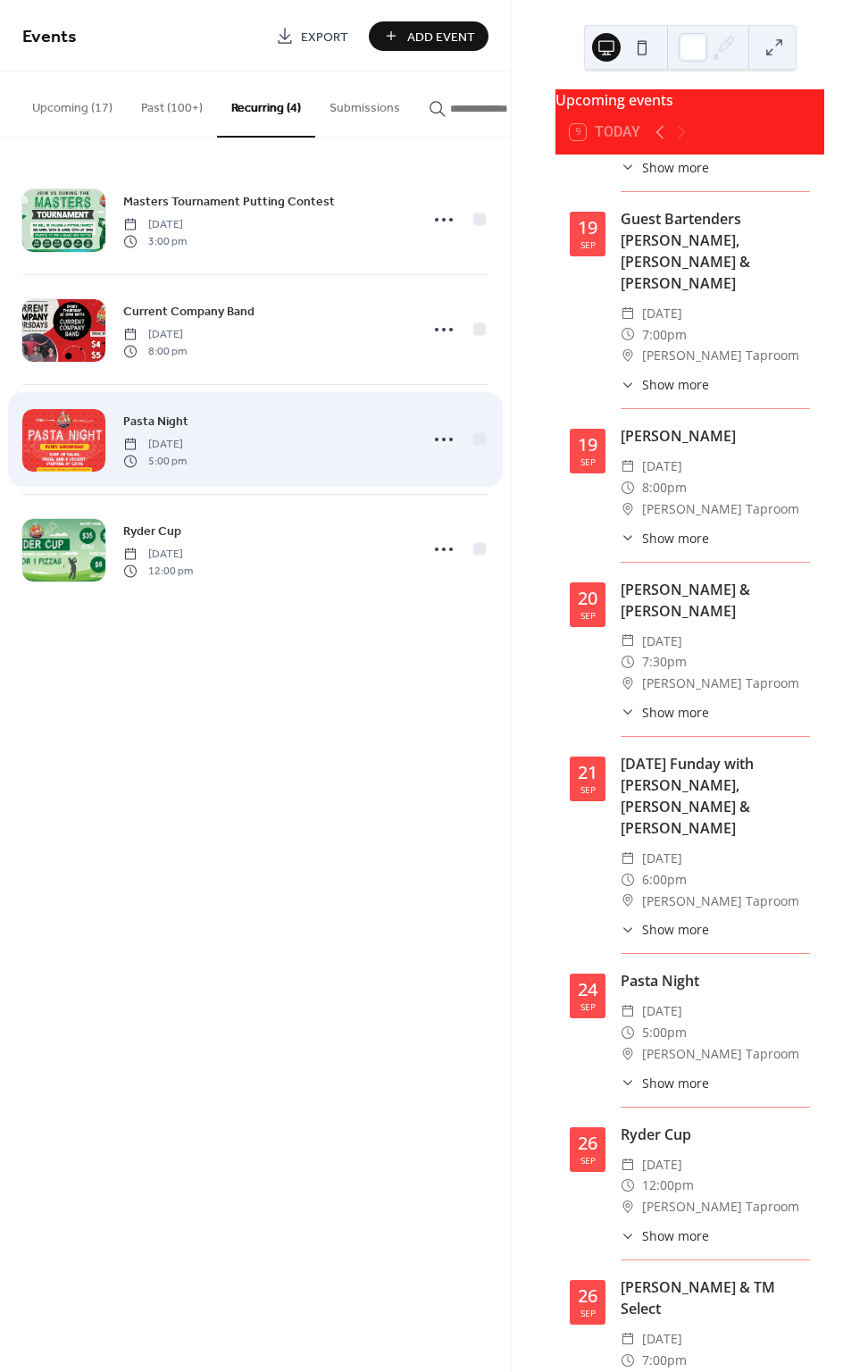
click at [187, 439] on span "Wednesday, September 10, 2025" at bounding box center [154, 445] width 63 height 16
